Goal: Transaction & Acquisition: Purchase product/service

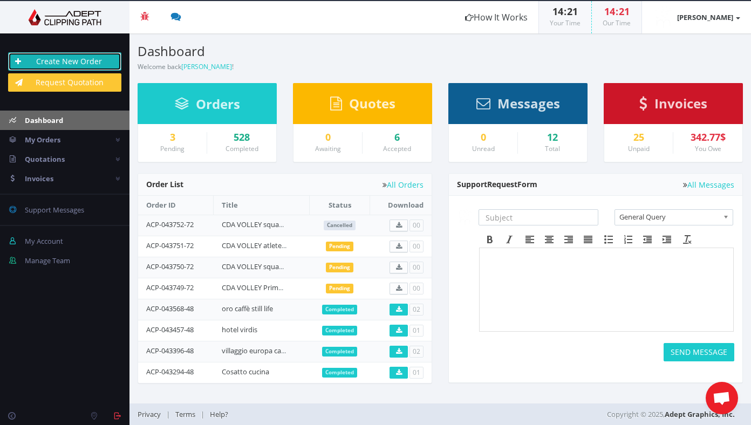
click at [92, 61] on link "Create New Order" at bounding box center [64, 61] width 113 height 18
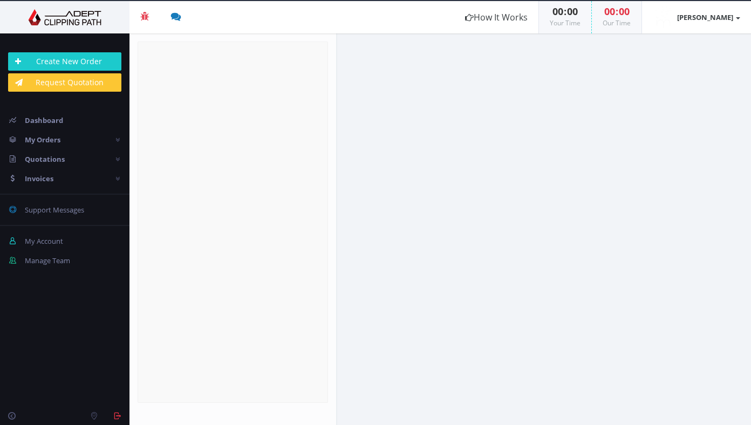
radio input "true"
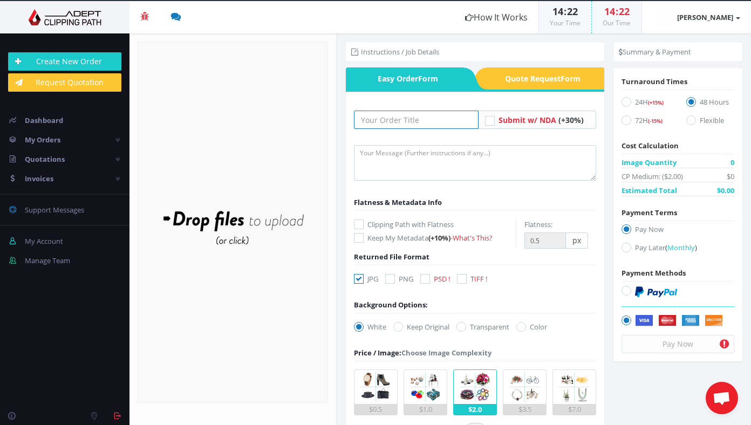
click at [375, 117] on input "text" at bounding box center [416, 120] width 125 height 18
type input "peloi_carlutti"
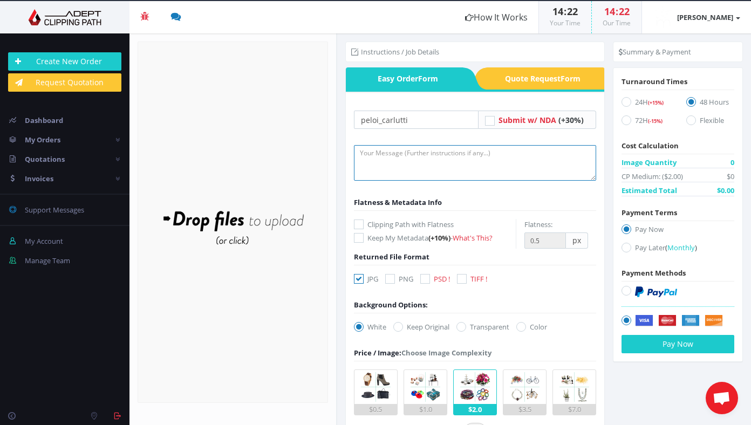
click at [375, 154] on textarea at bounding box center [475, 163] width 242 height 36
click at [387, 156] on textarea at bounding box center [475, 163] width 242 height 36
paste textarea "sent directions to Rajon"
type textarea "sent directions to Rajon"
click at [246, 220] on div "Drop files here to upload" at bounding box center [233, 222] width 231 height 66
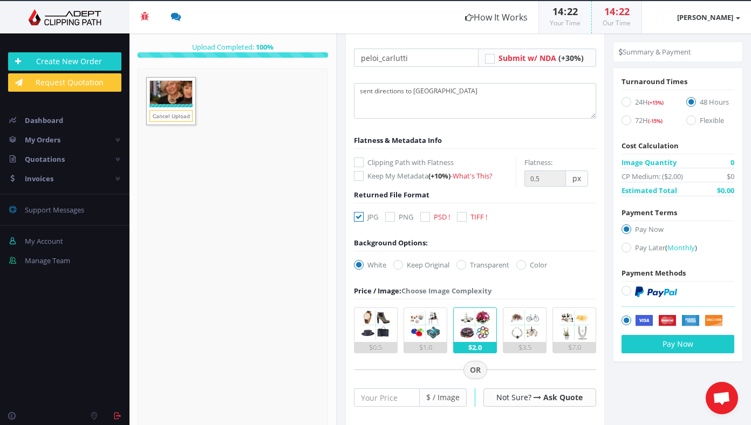
scroll to position [79, 0]
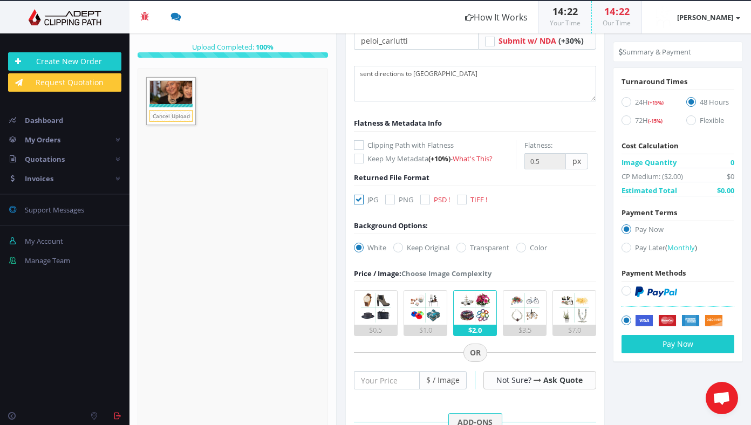
click at [622, 252] on icon at bounding box center [626, 248] width 10 height 10
click at [624, 251] on input "Pay Later ( Monthly )" at bounding box center [627, 247] width 7 height 7
radio input "true"
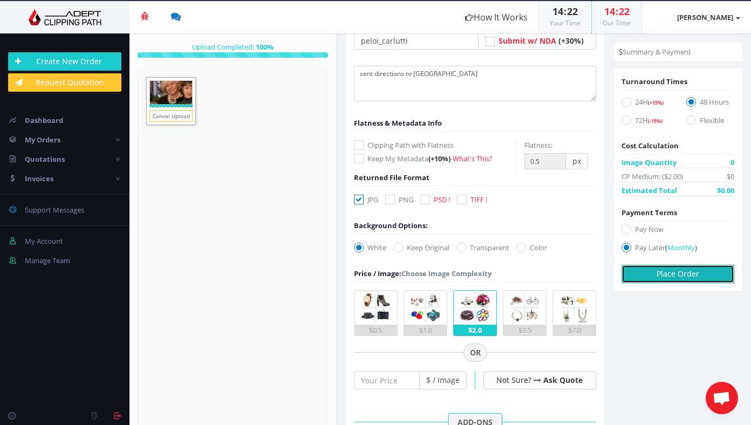
click at [650, 273] on button "Place Order" at bounding box center [677, 274] width 113 height 18
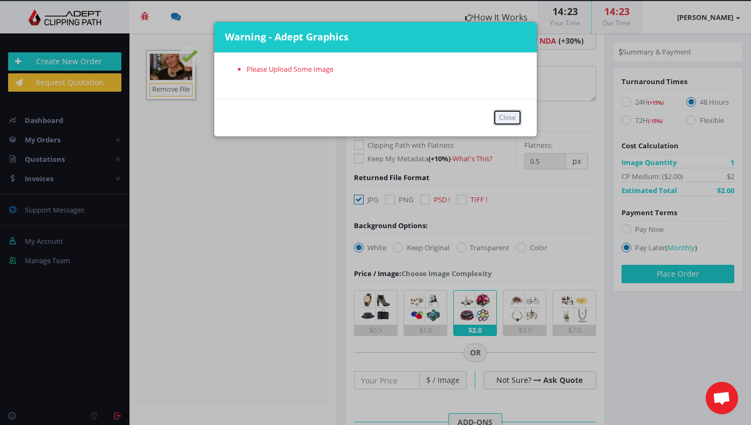
click at [509, 118] on button "Close" at bounding box center [507, 117] width 29 height 16
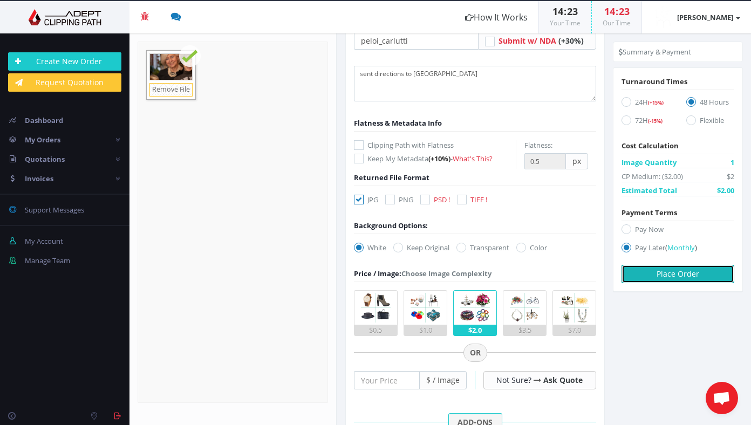
click at [692, 273] on button "Place Order" at bounding box center [677, 274] width 113 height 18
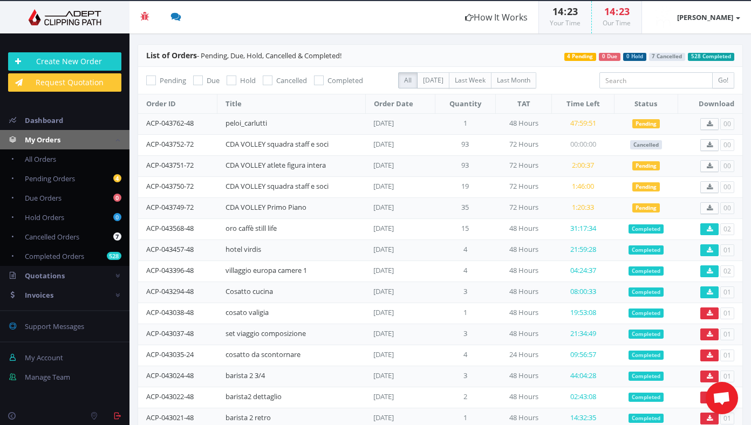
drag, startPoint x: 146, startPoint y: 120, endPoint x: 272, endPoint y: 121, distance: 126.7
click at [272, 121] on tr "ACP-043762-48 peloi_carlutti Sep 02, 2025 1 48 Hours 47:59:51 Pending 00" at bounding box center [440, 123] width 604 height 21
copy tr "ACP-043762-48 peloi_carlutti"
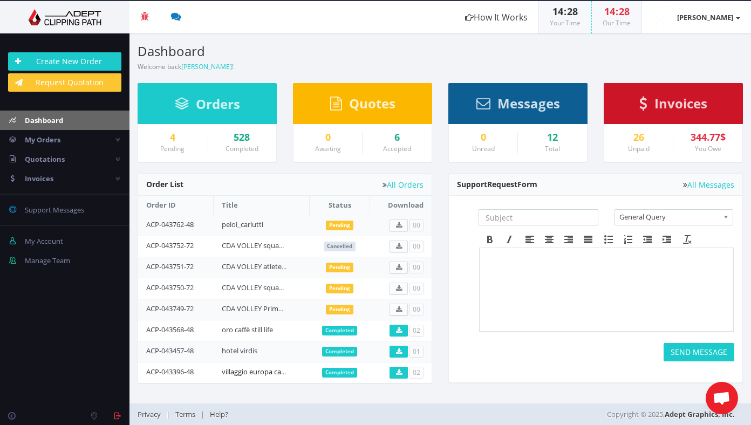
click at [239, 372] on link "villaggio europa camere 1" at bounding box center [262, 372] width 81 height 10
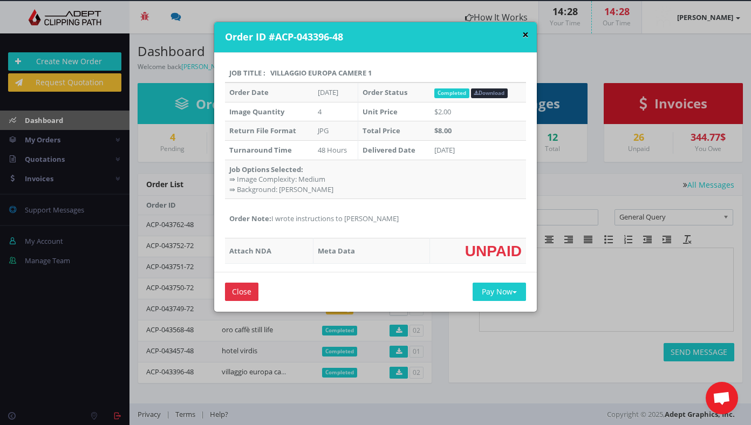
click at [523, 34] on button "×" at bounding box center [525, 34] width 6 height 11
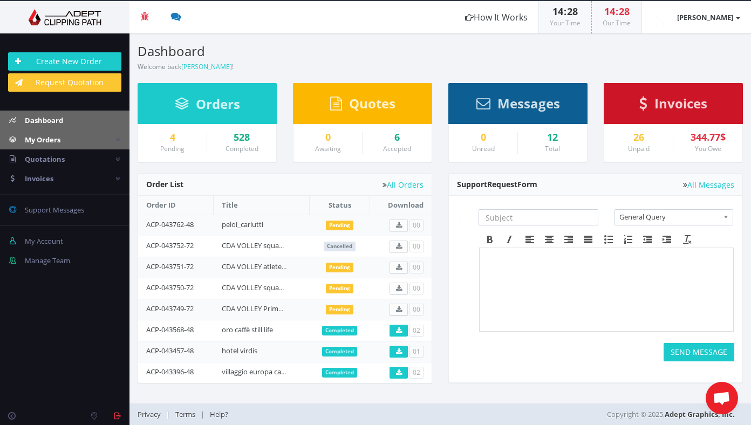
click at [53, 136] on span "My Orders" at bounding box center [43, 140] width 36 height 10
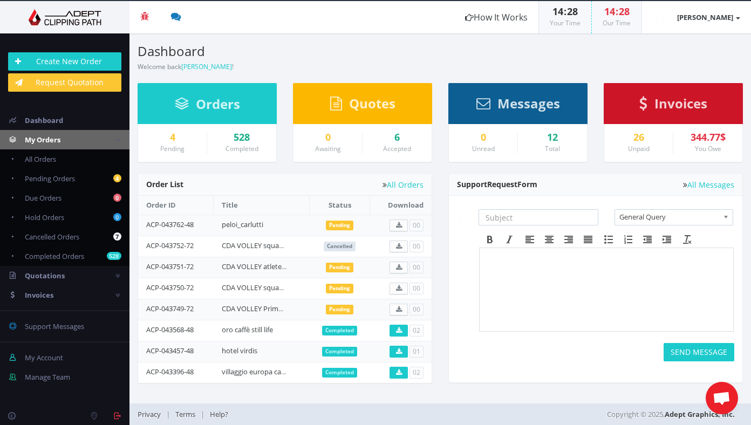
drag, startPoint x: 67, startPoint y: 161, endPoint x: 149, endPoint y: 173, distance: 82.8
click at [67, 161] on link "All Orders" at bounding box center [64, 158] width 129 height 19
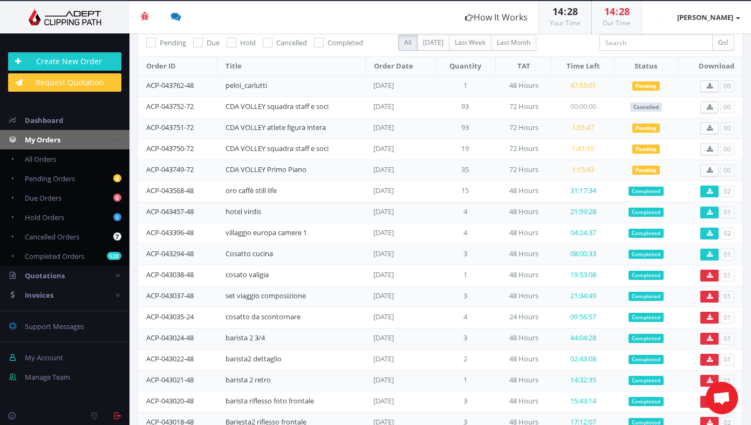
scroll to position [40, 0]
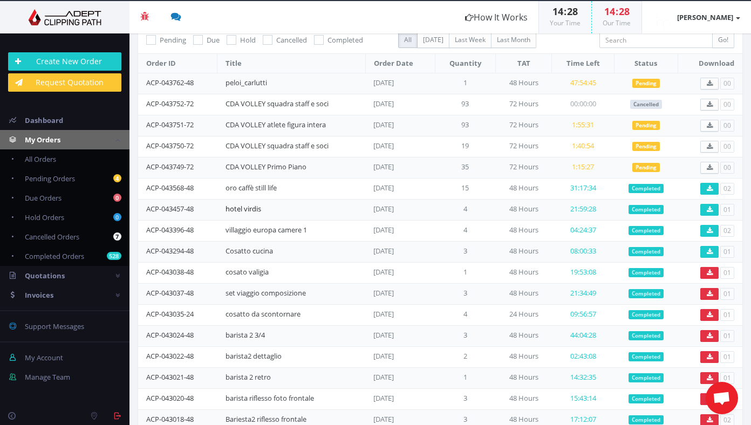
click at [259, 209] on link "hotel virdis" at bounding box center [243, 209] width 36 height 10
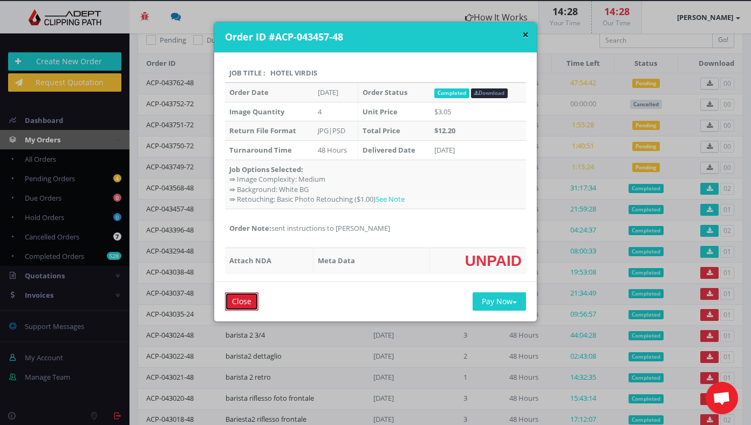
click at [246, 301] on input "Close" at bounding box center [241, 301] width 33 height 18
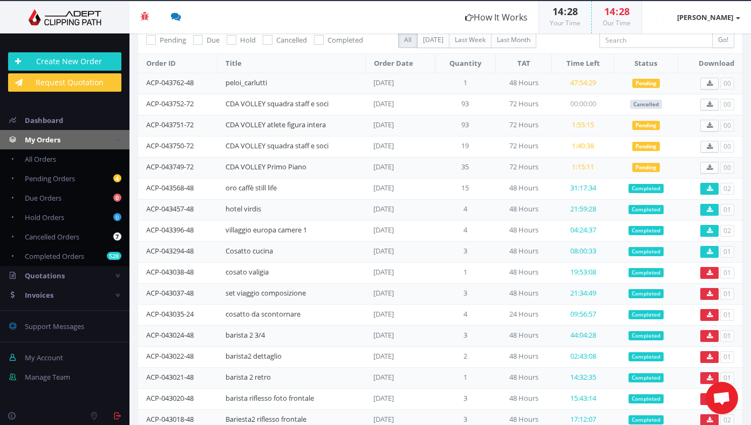
scroll to position [0, 0]
